Goal: Task Accomplishment & Management: Use online tool/utility

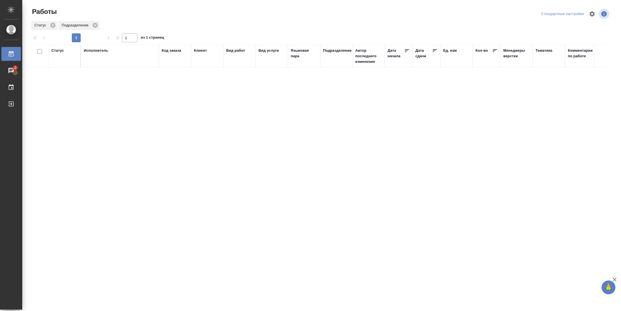
click at [339, 51] on div "Подразделение" at bounding box center [337, 51] width 29 height 6
click at [335, 75] on div "DTPlight" at bounding box center [331, 70] width 17 height 15
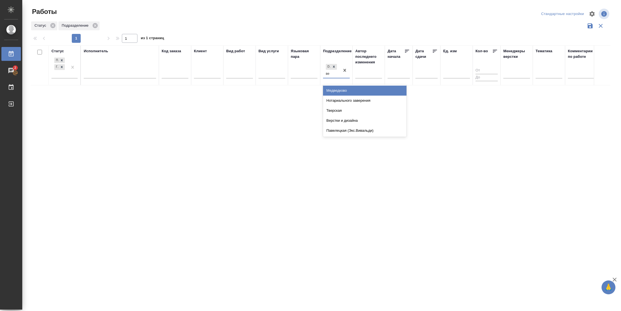
type input "вер"
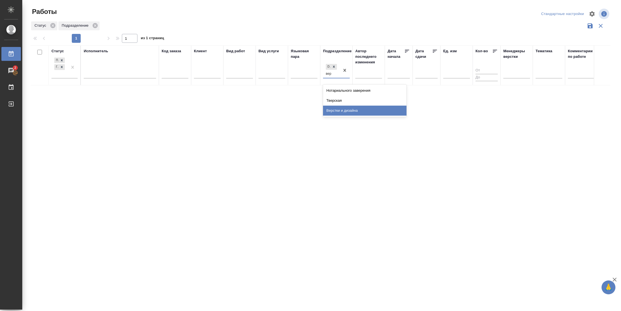
click at [352, 109] on div "Верстки и дизайна" at bounding box center [364, 111] width 83 height 10
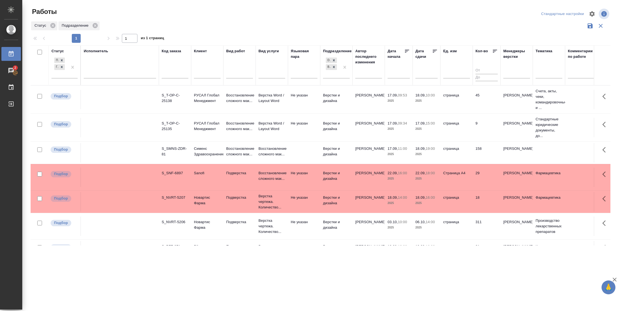
click at [397, 102] on p "2025" at bounding box center [398, 101] width 22 height 6
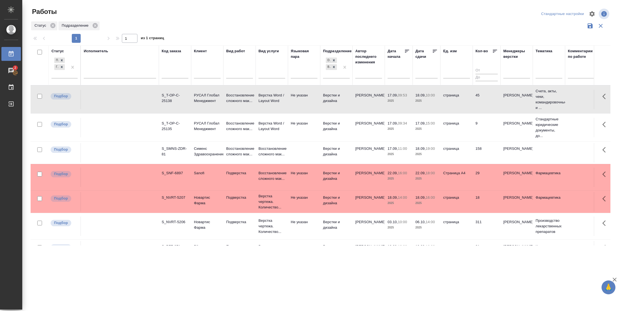
click at [397, 102] on p "2025" at bounding box center [398, 101] width 22 height 6
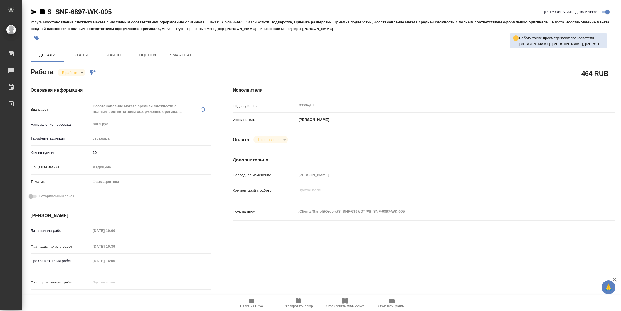
type textarea "x"
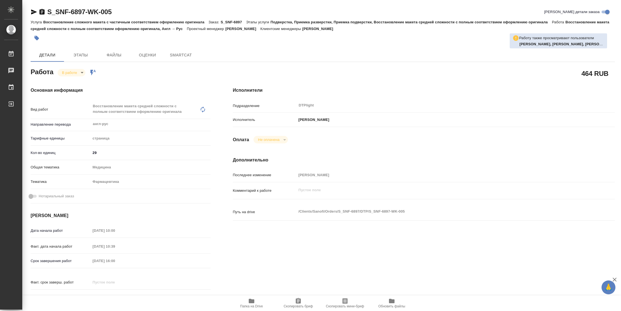
type textarea "x"
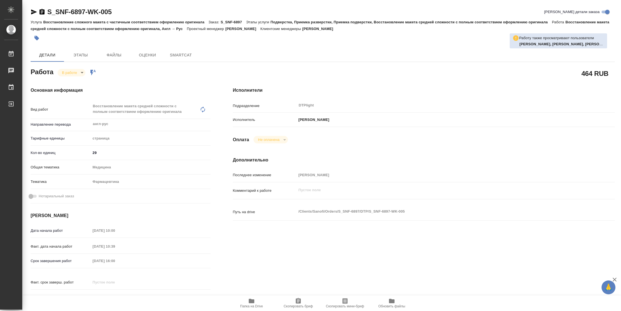
type textarea "x"
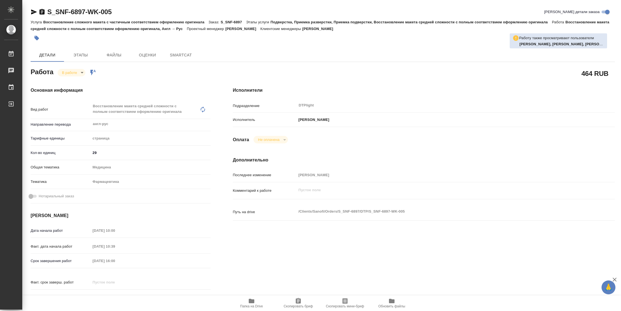
type textarea "x"
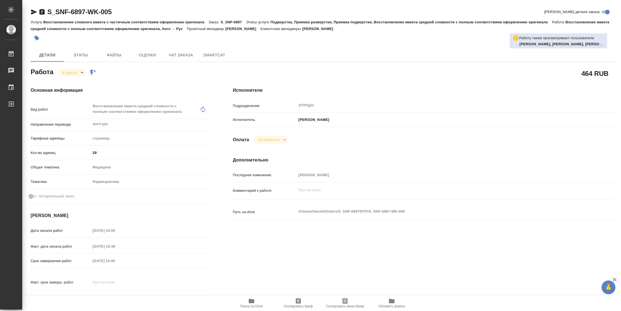
click at [254, 303] on icon "button" at bounding box center [251, 301] width 7 height 7
type textarea "x"
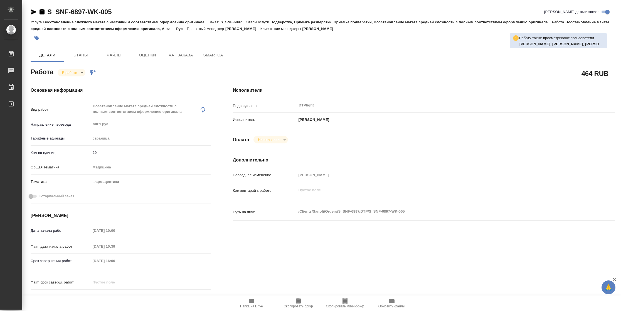
type textarea "x"
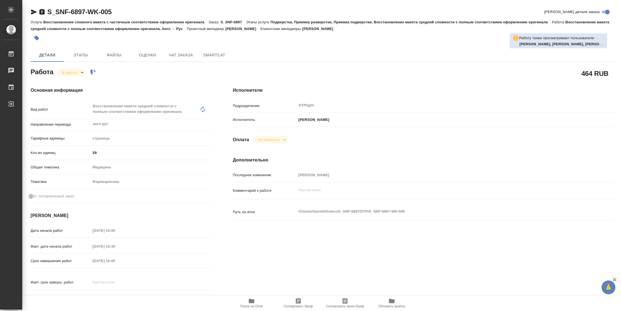
type textarea "x"
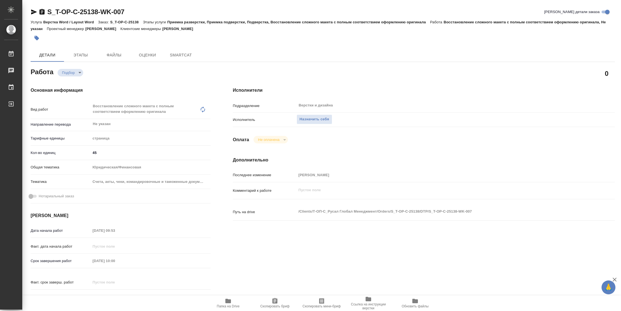
type textarea "x"
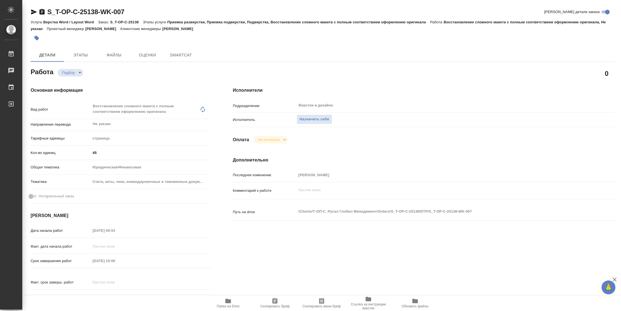
type textarea "x"
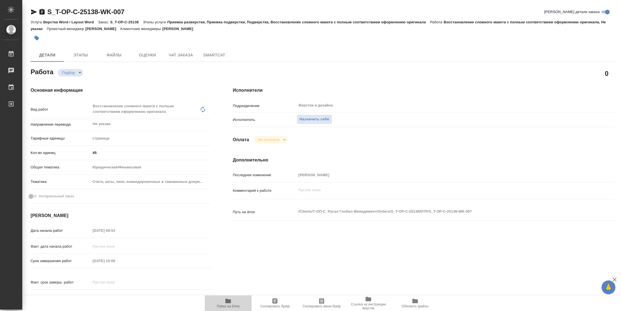
click at [237, 305] on span "Папка на Drive" at bounding box center [228, 307] width 23 height 4
type textarea "x"
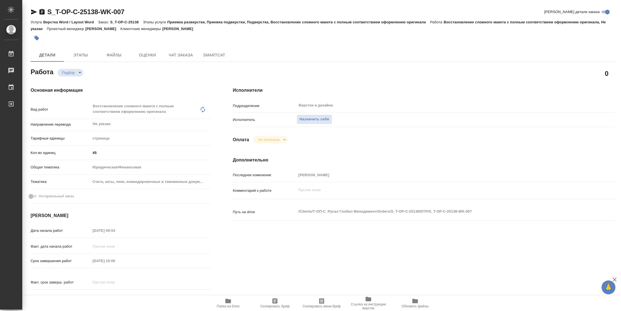
type textarea "x"
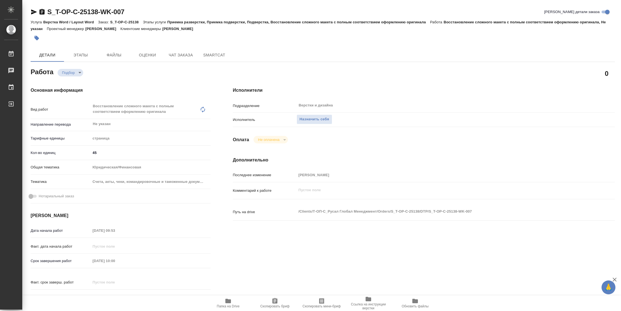
type textarea "x"
